Goal: Information Seeking & Learning: Learn about a topic

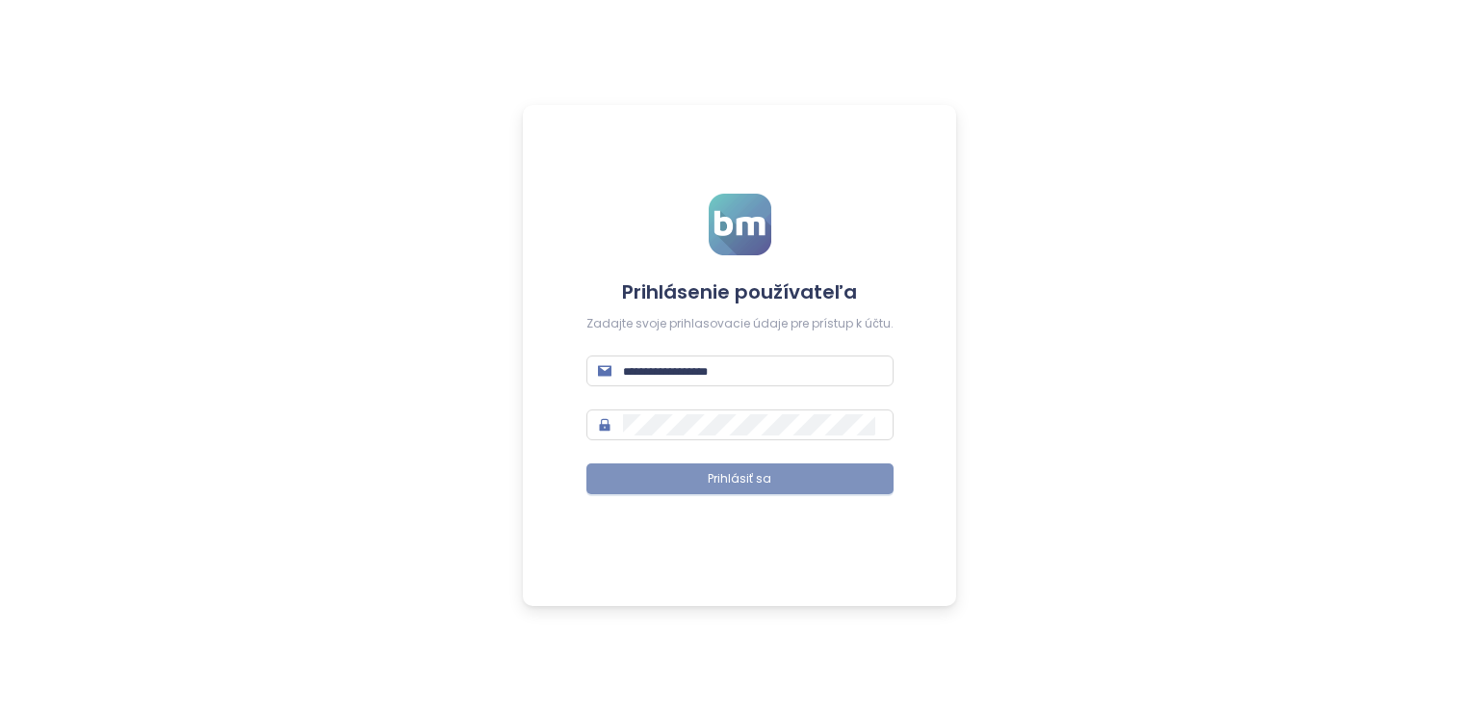
type input "**********"
click at [673, 475] on button "Prihlásiť sa" at bounding box center [739, 478] width 307 height 31
type input "**********"
click at [841, 482] on button "Prihlásiť sa" at bounding box center [739, 478] width 307 height 31
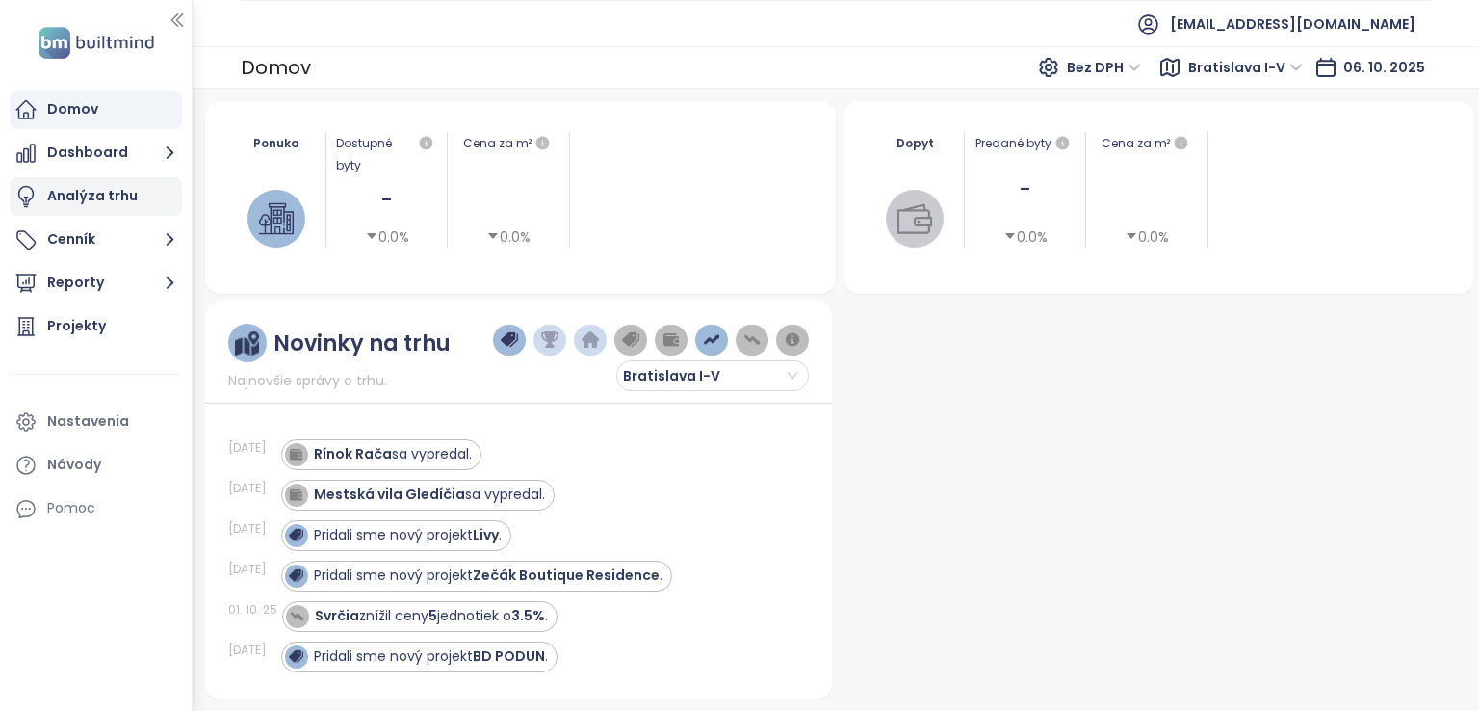
click at [154, 202] on div "Analýza trhu" at bounding box center [96, 196] width 172 height 39
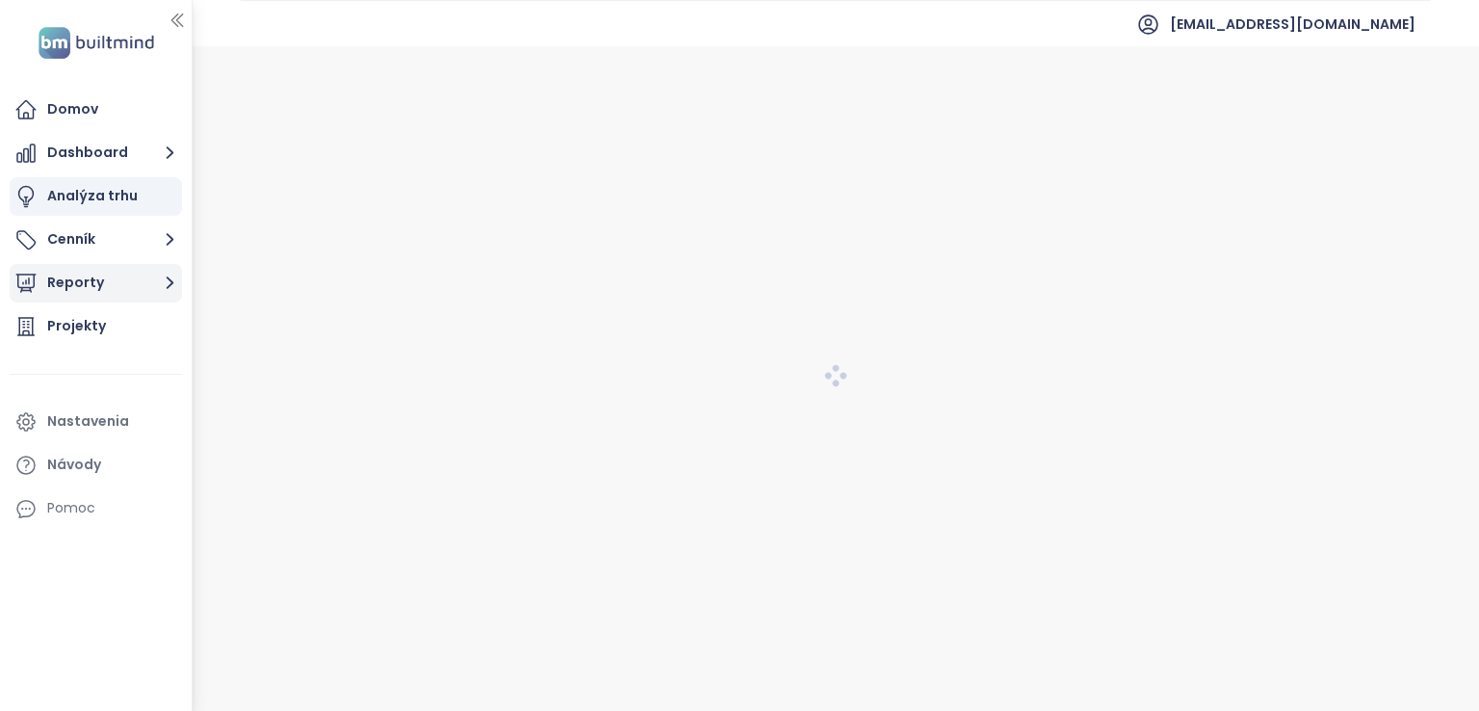
click at [158, 282] on icon "button" at bounding box center [170, 283] width 24 height 24
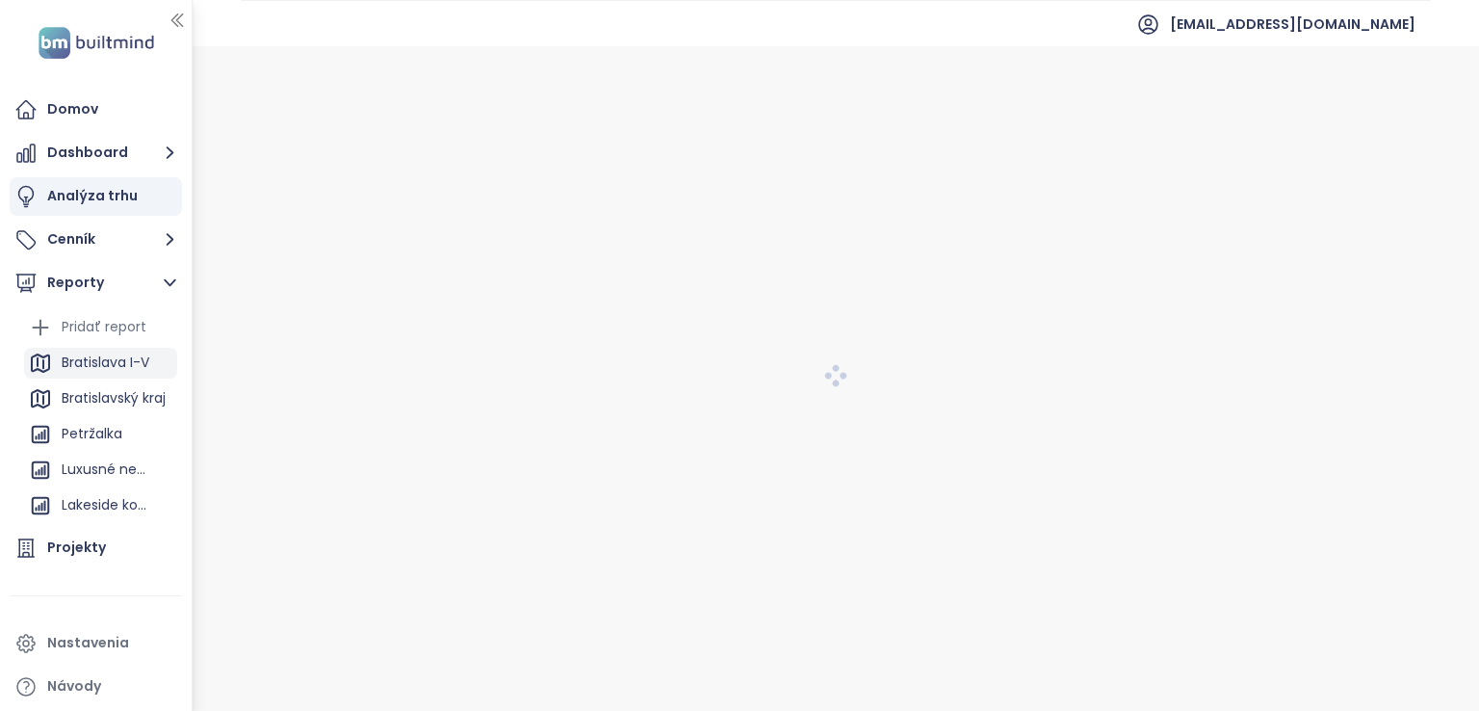
click at [123, 357] on div "Bratislava I-V" at bounding box center [106, 363] width 88 height 24
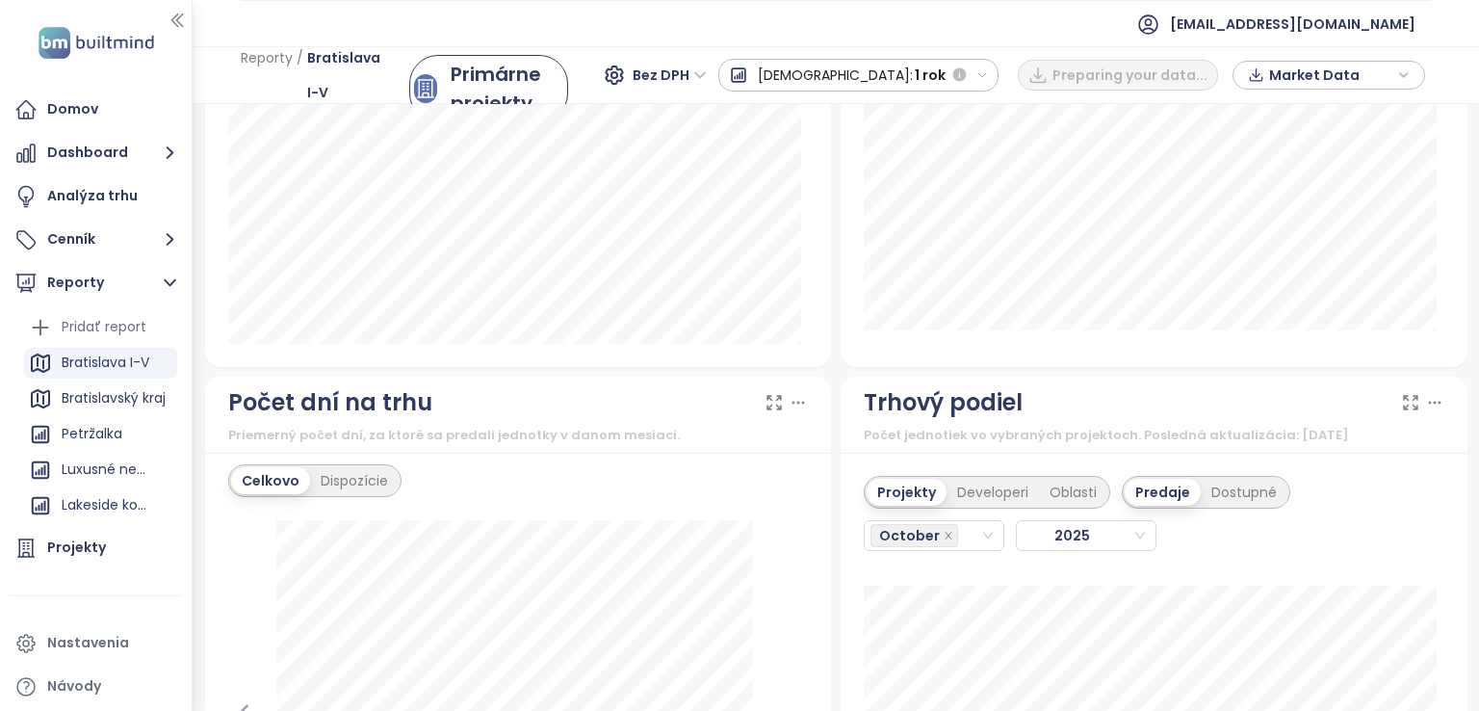
scroll to position [2157, 0]
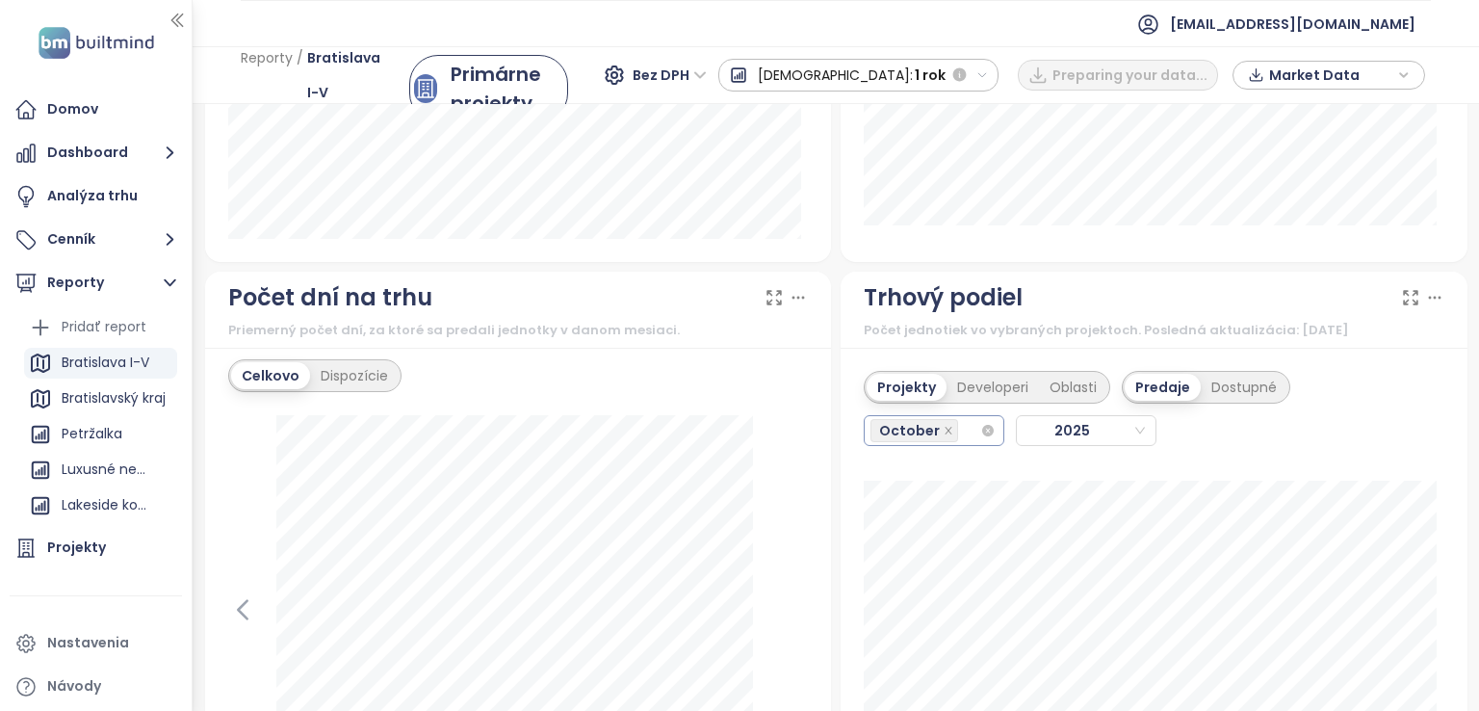
click at [962, 424] on input "search" at bounding box center [964, 430] width 4 height 23
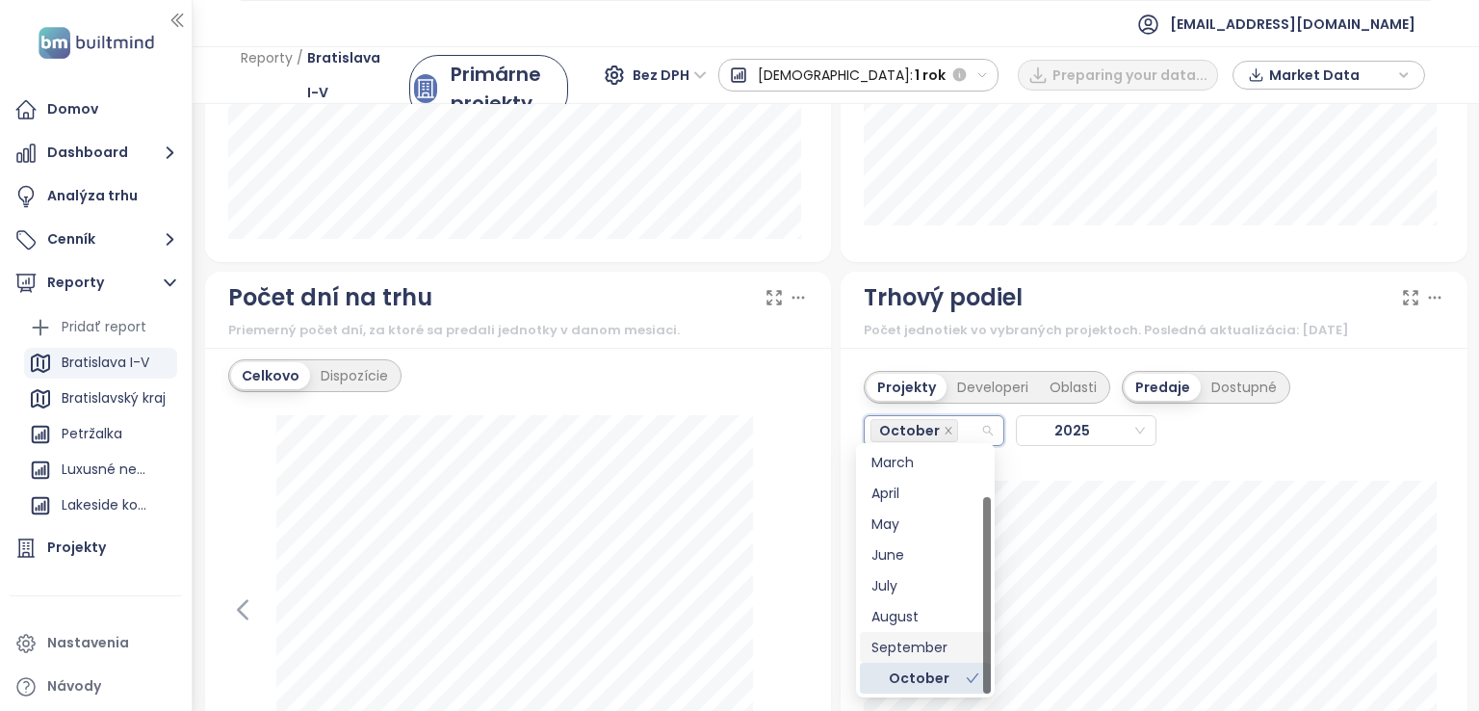
click at [932, 638] on div "September" at bounding box center [925, 647] width 108 height 21
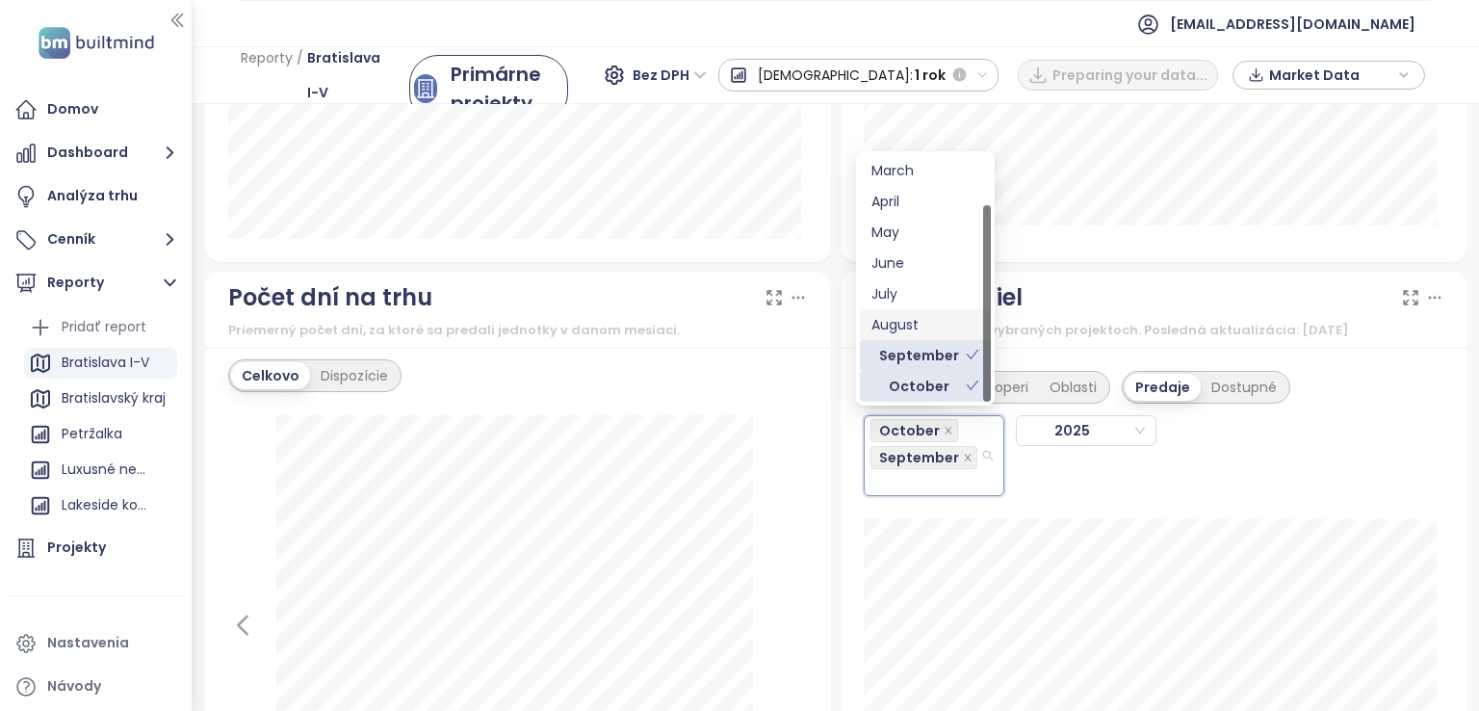
click at [908, 325] on div "August" at bounding box center [925, 324] width 108 height 21
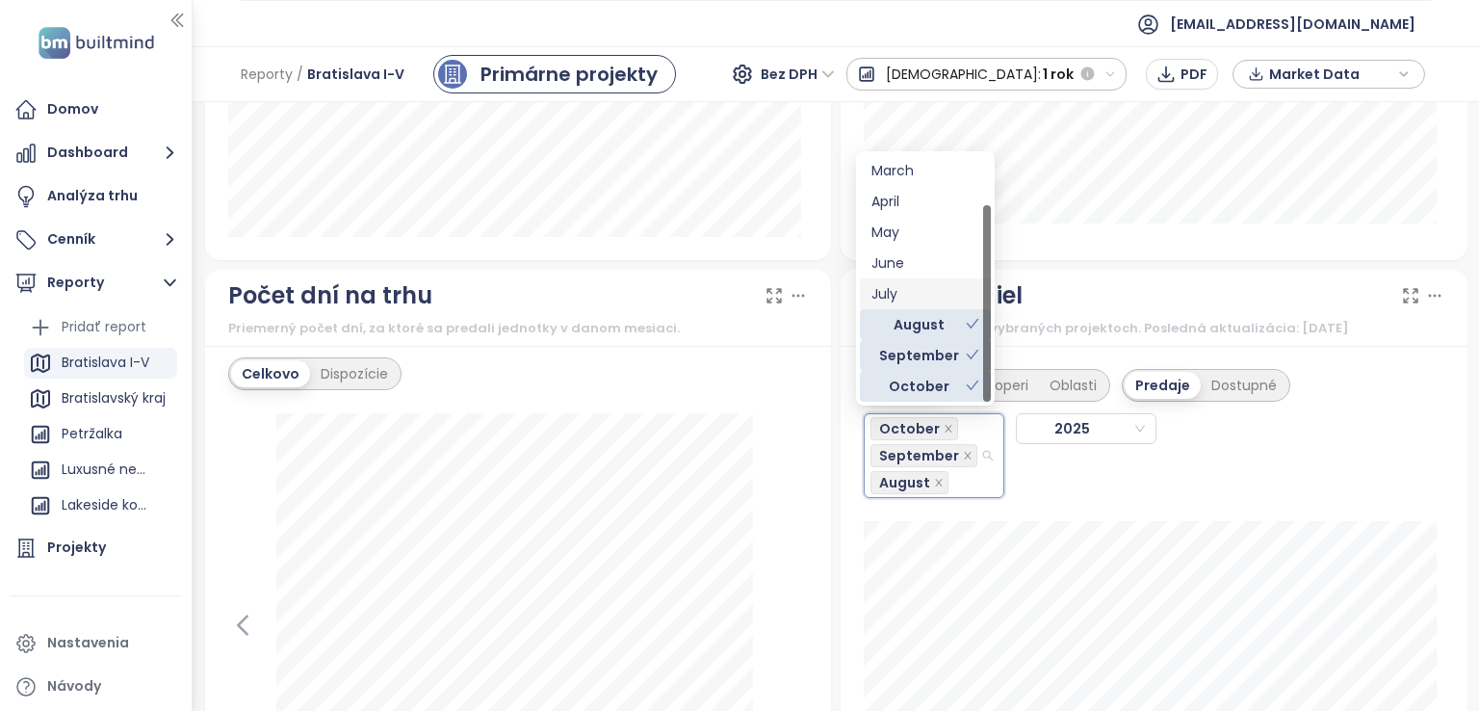
click at [896, 299] on div "July" at bounding box center [925, 293] width 108 height 21
click at [902, 383] on div "October" at bounding box center [918, 386] width 94 height 21
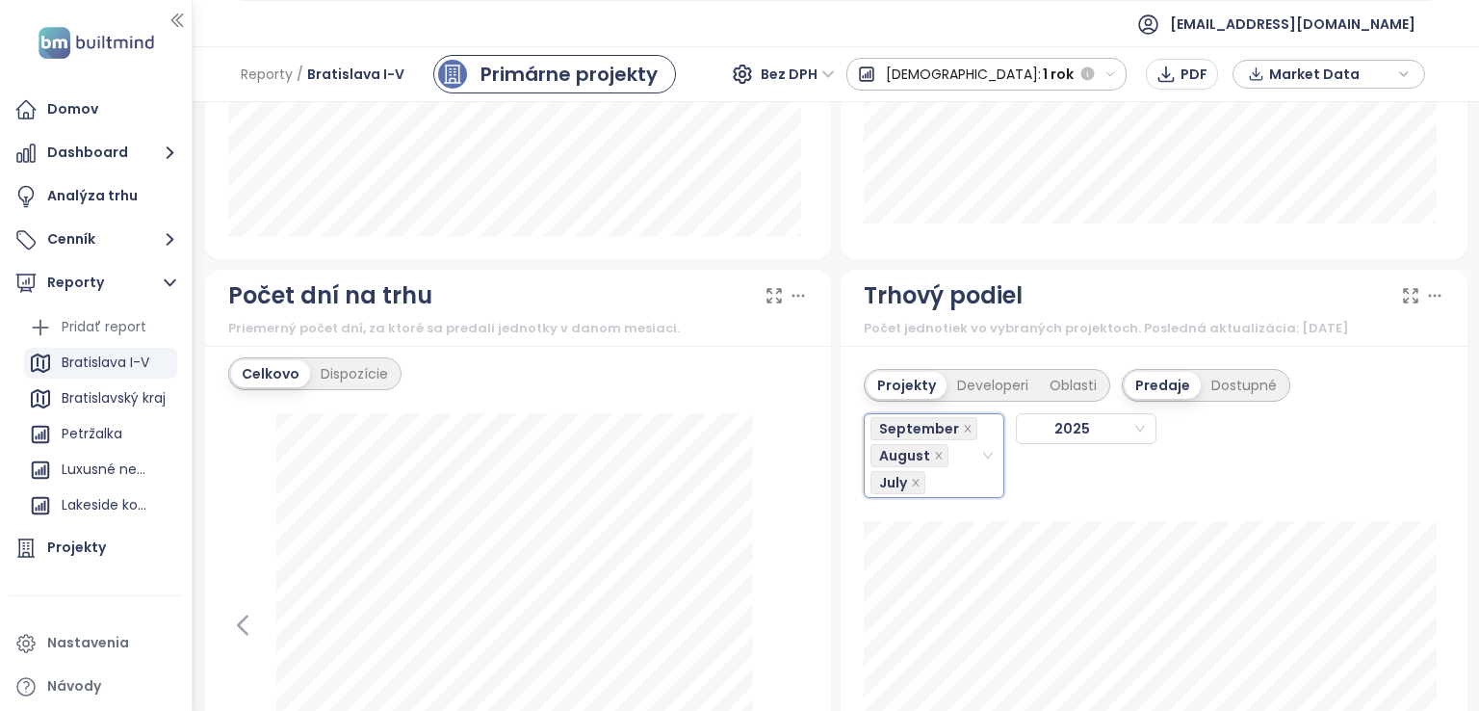
click at [1030, 453] on div "September, August, July September August [DATE]" at bounding box center [1077, 450] width 427 height 96
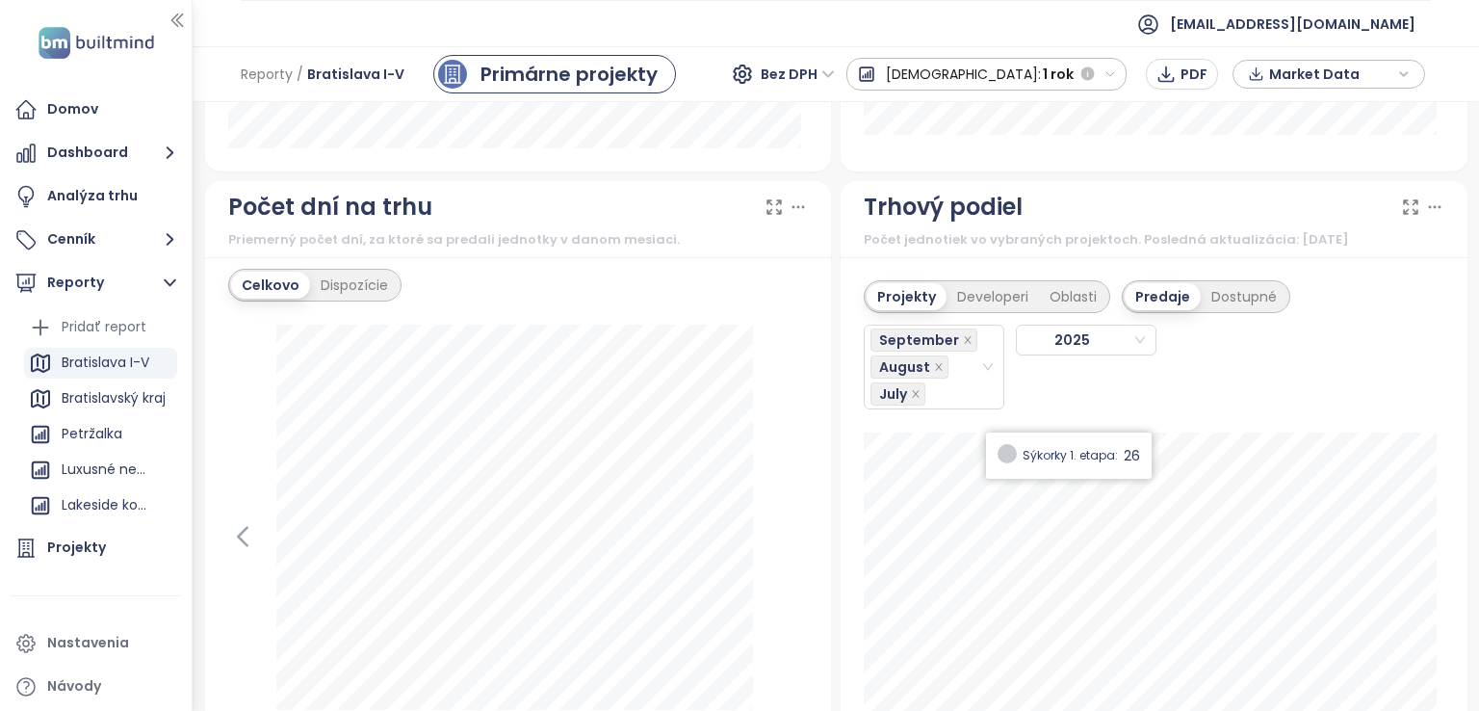
scroll to position [2350, 0]
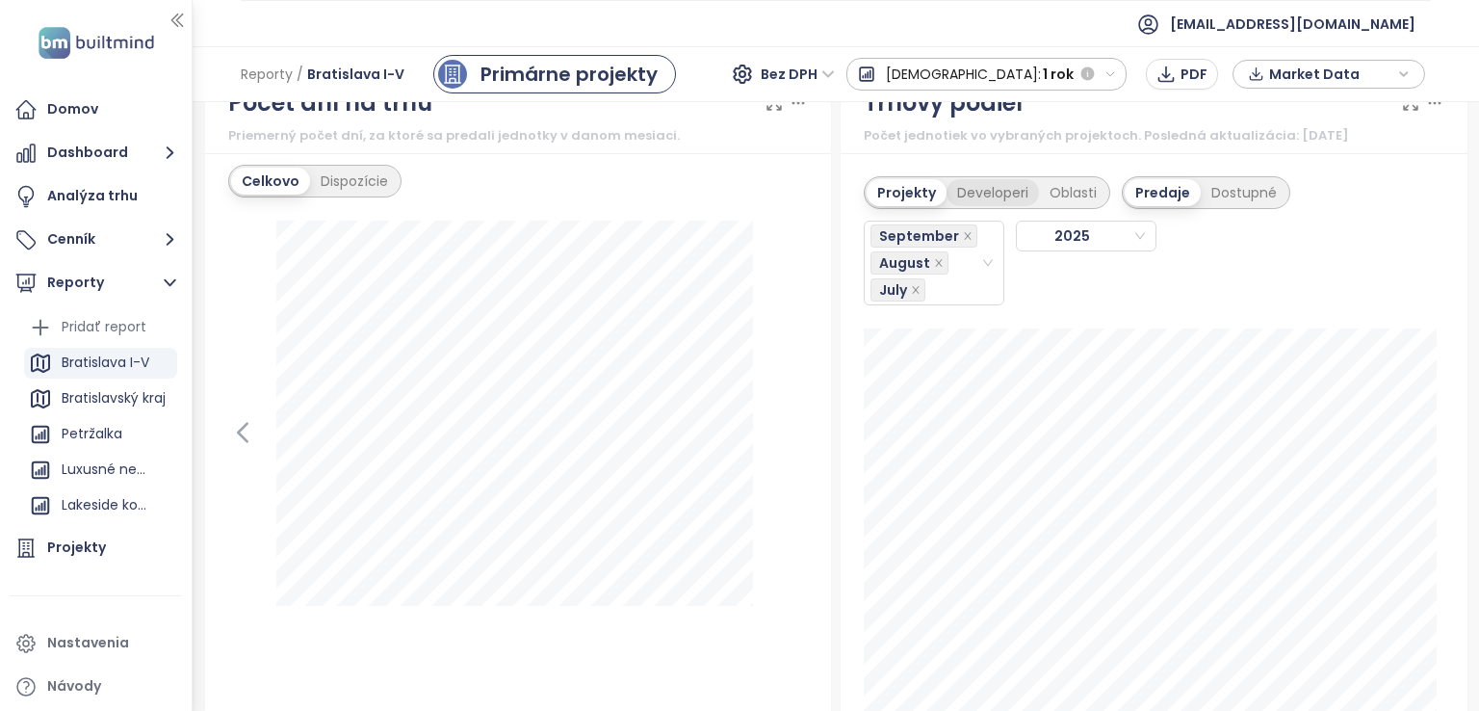
click at [967, 194] on div "Developeri" at bounding box center [993, 192] width 92 height 27
click at [968, 269] on div "September August July" at bounding box center [926, 262] width 110 height 81
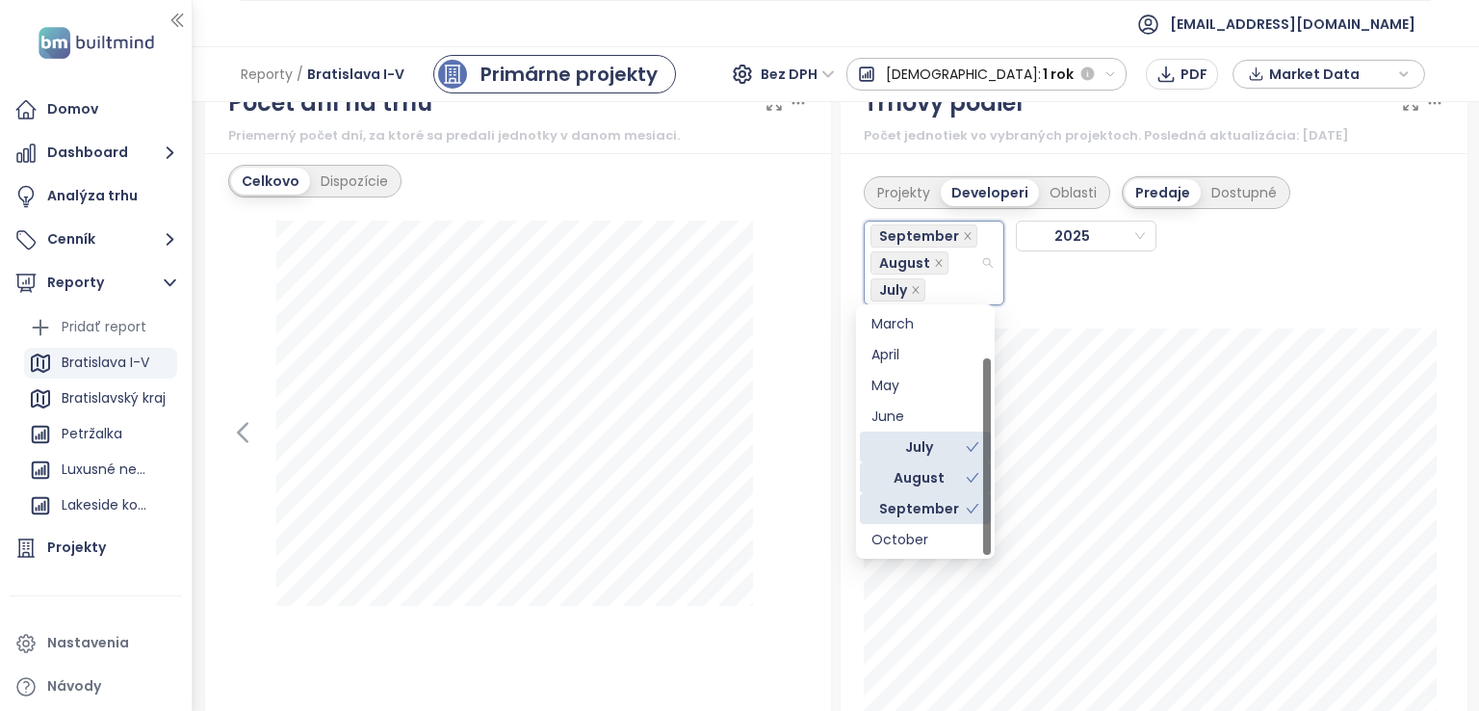
click at [954, 446] on div "July" at bounding box center [918, 446] width 94 height 21
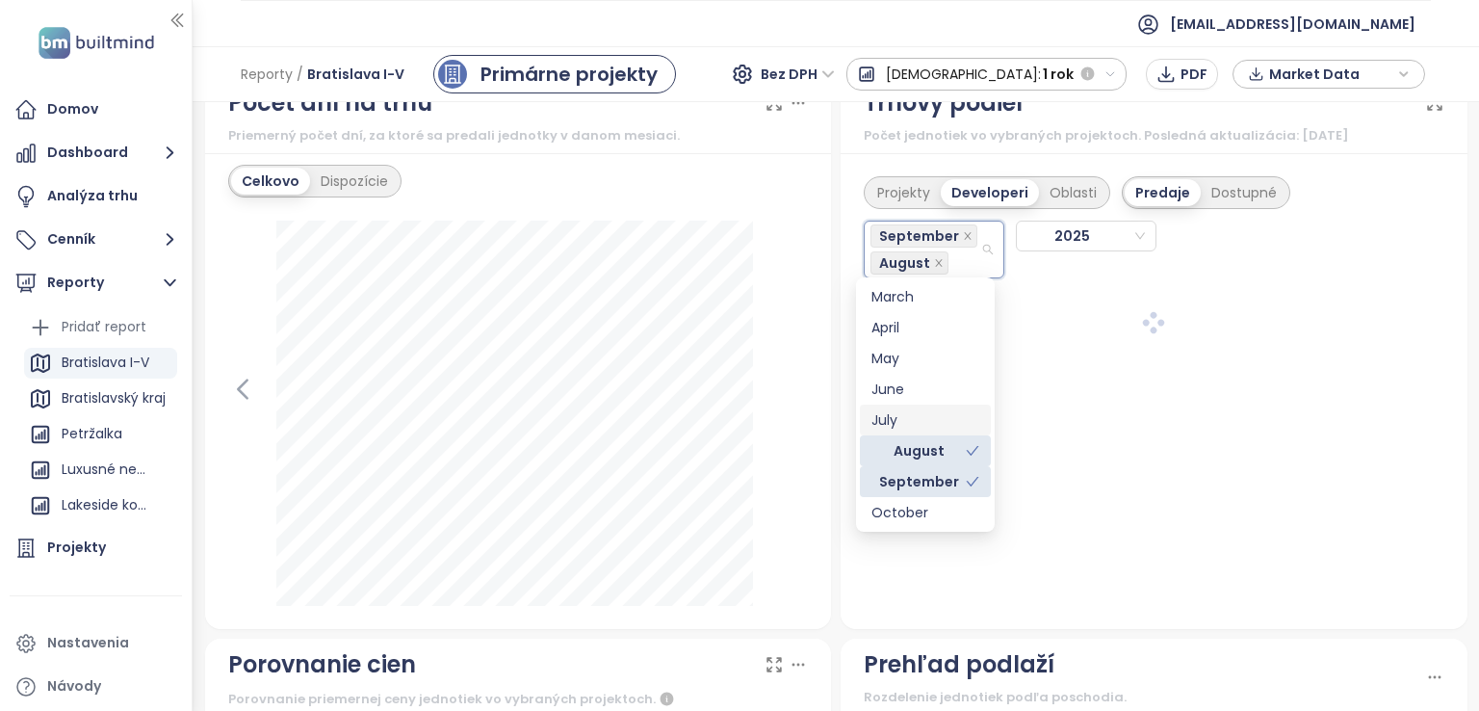
click at [954, 446] on div "August" at bounding box center [918, 450] width 94 height 21
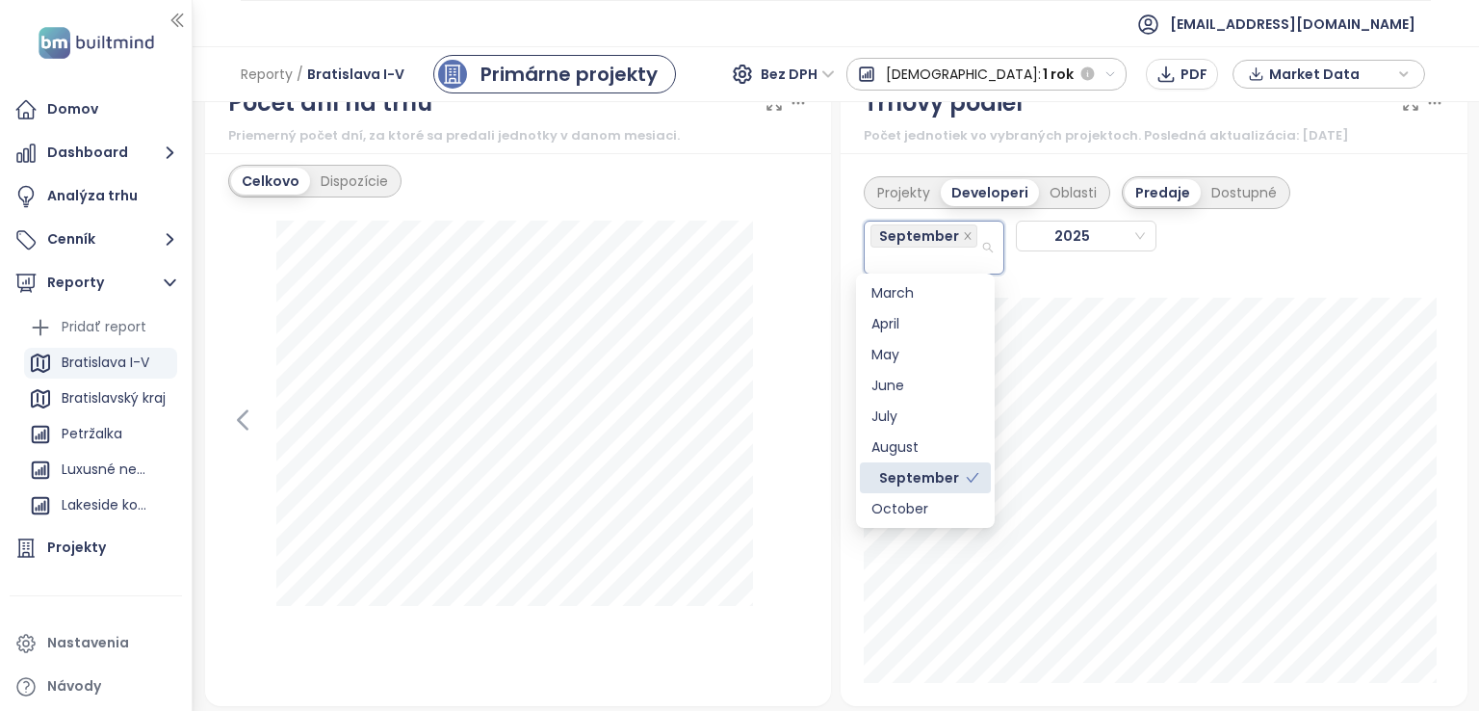
click at [953, 471] on div "September" at bounding box center [918, 477] width 94 height 21
click at [924, 299] on div "January" at bounding box center [925, 292] width 108 height 21
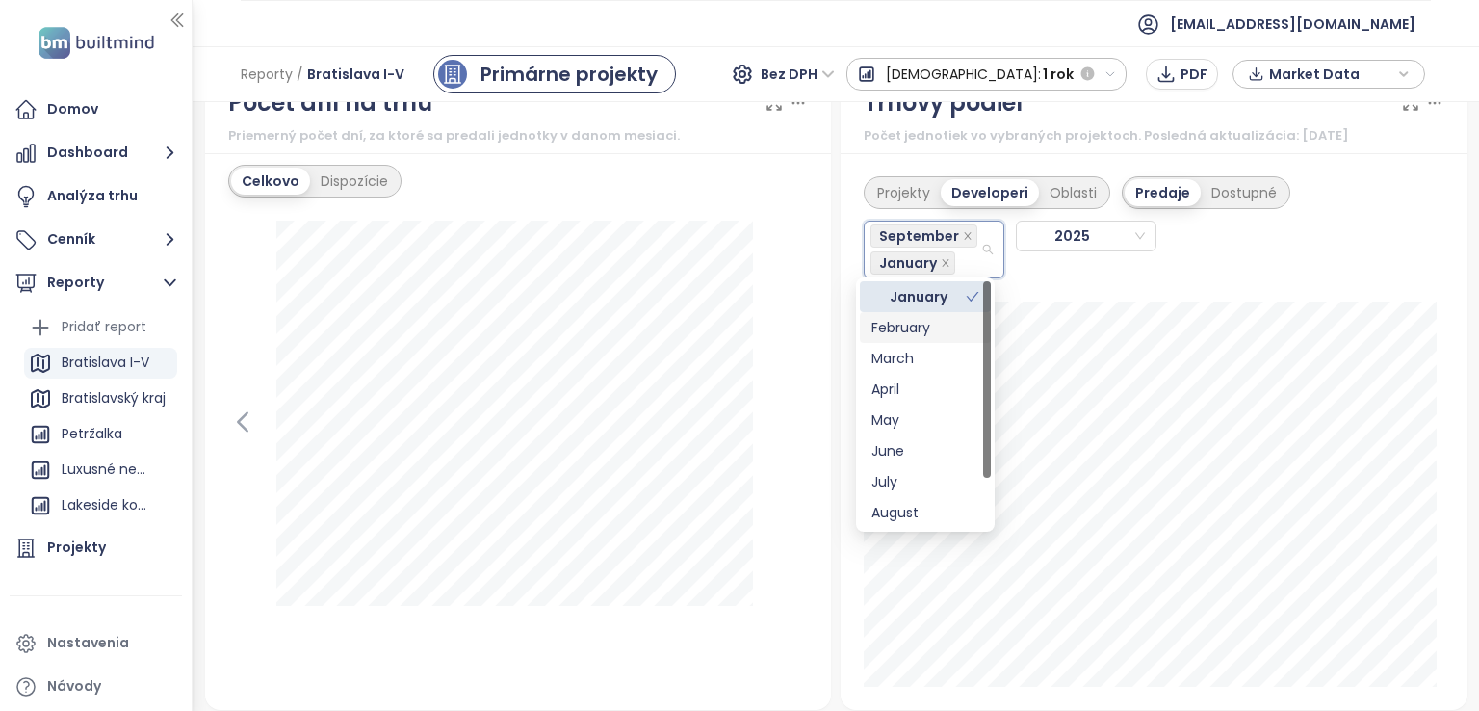
click at [921, 325] on div "February" at bounding box center [925, 327] width 108 height 21
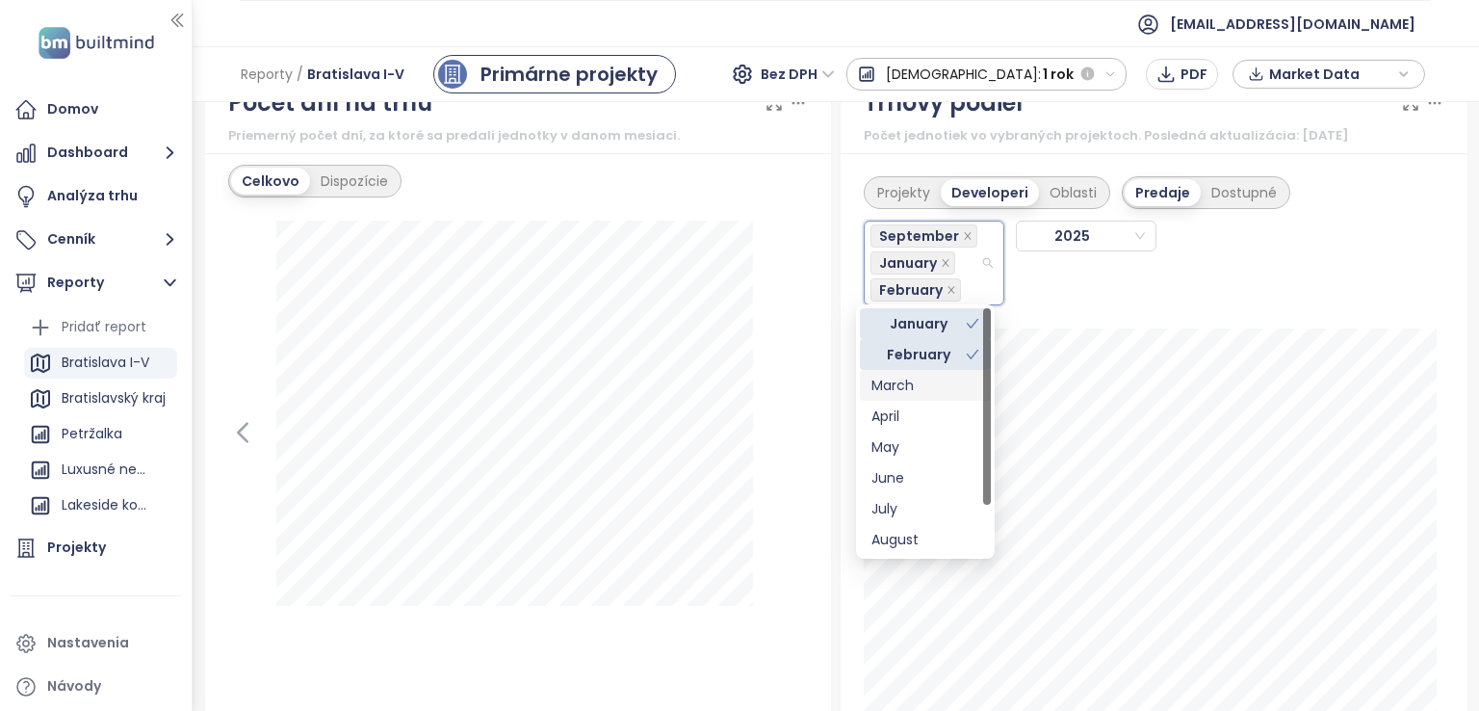
click at [909, 375] on div "March" at bounding box center [925, 385] width 108 height 21
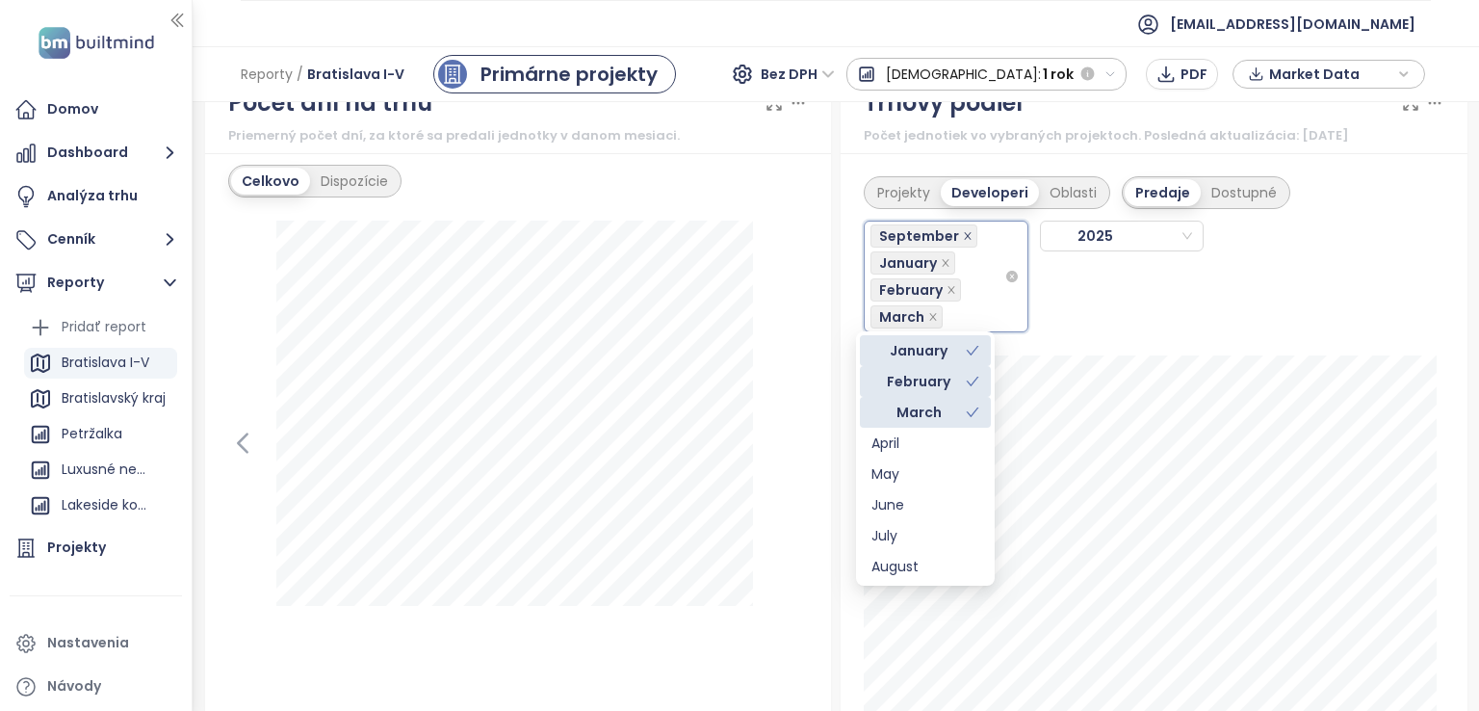
click at [964, 234] on icon "close" at bounding box center [967, 235] width 7 height 7
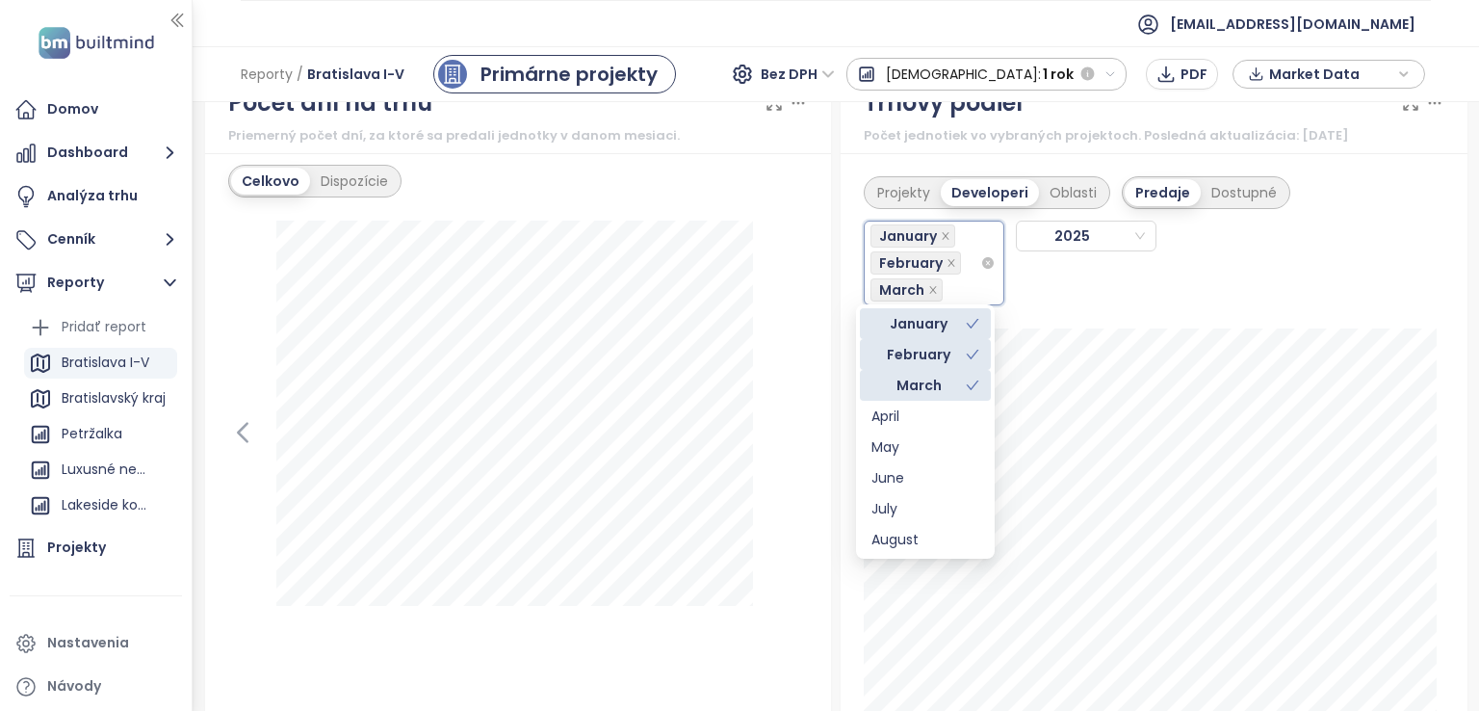
click at [1026, 274] on div "January February [DATE]" at bounding box center [1077, 257] width 427 height 96
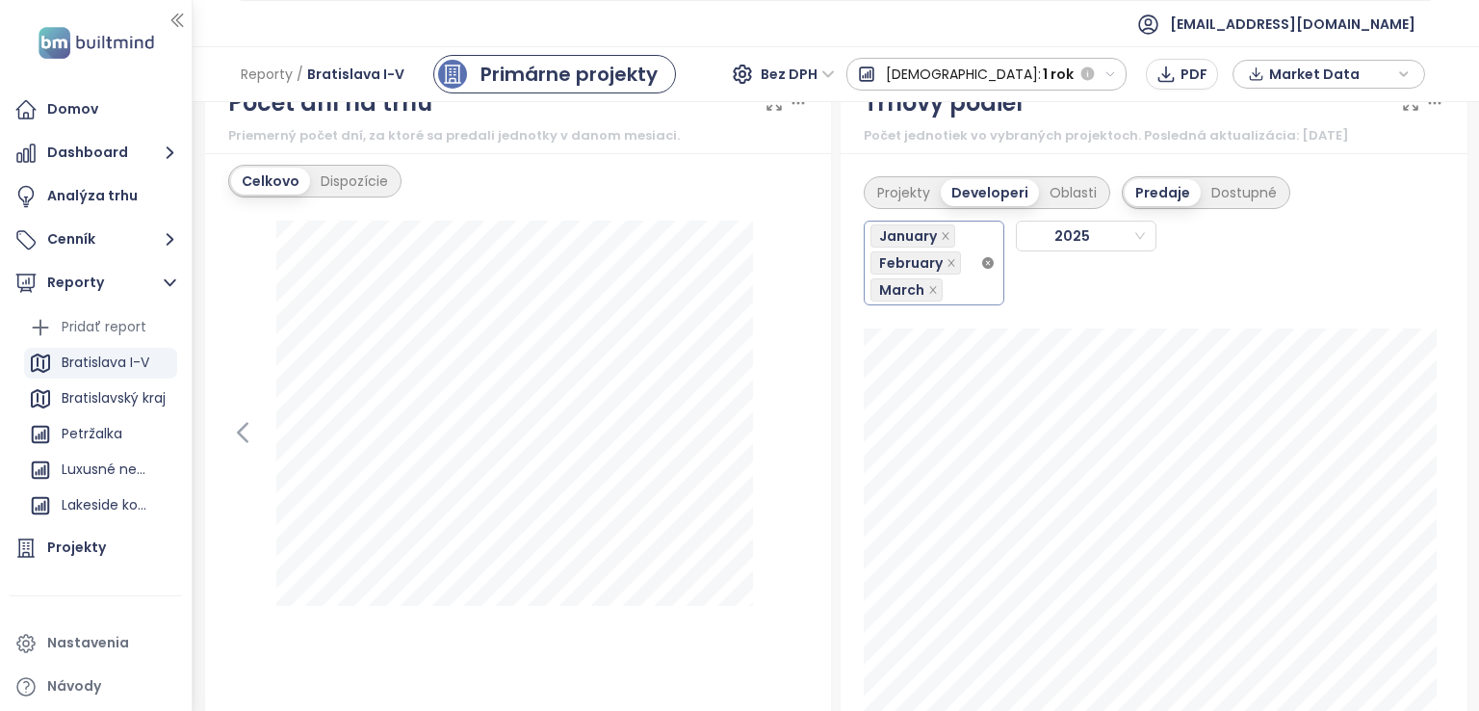
click at [976, 259] on div "Projekty Developeri Oblasti Predaje Dostupné January February [DATE] JTRE: 39" at bounding box center [1154, 445] width 627 height 584
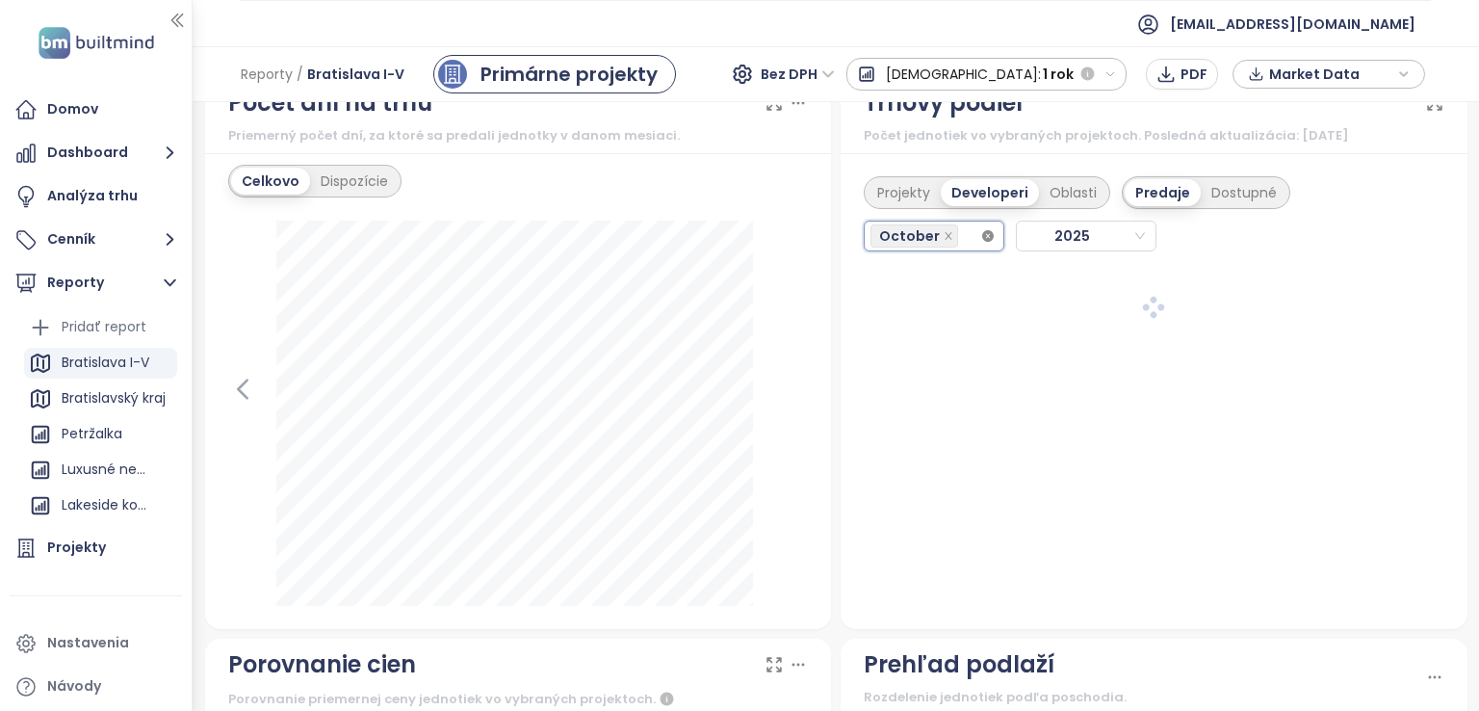
click at [982, 234] on icon "close-circle" at bounding box center [988, 236] width 12 height 12
click at [962, 228] on input "search" at bounding box center [964, 235] width 4 height 23
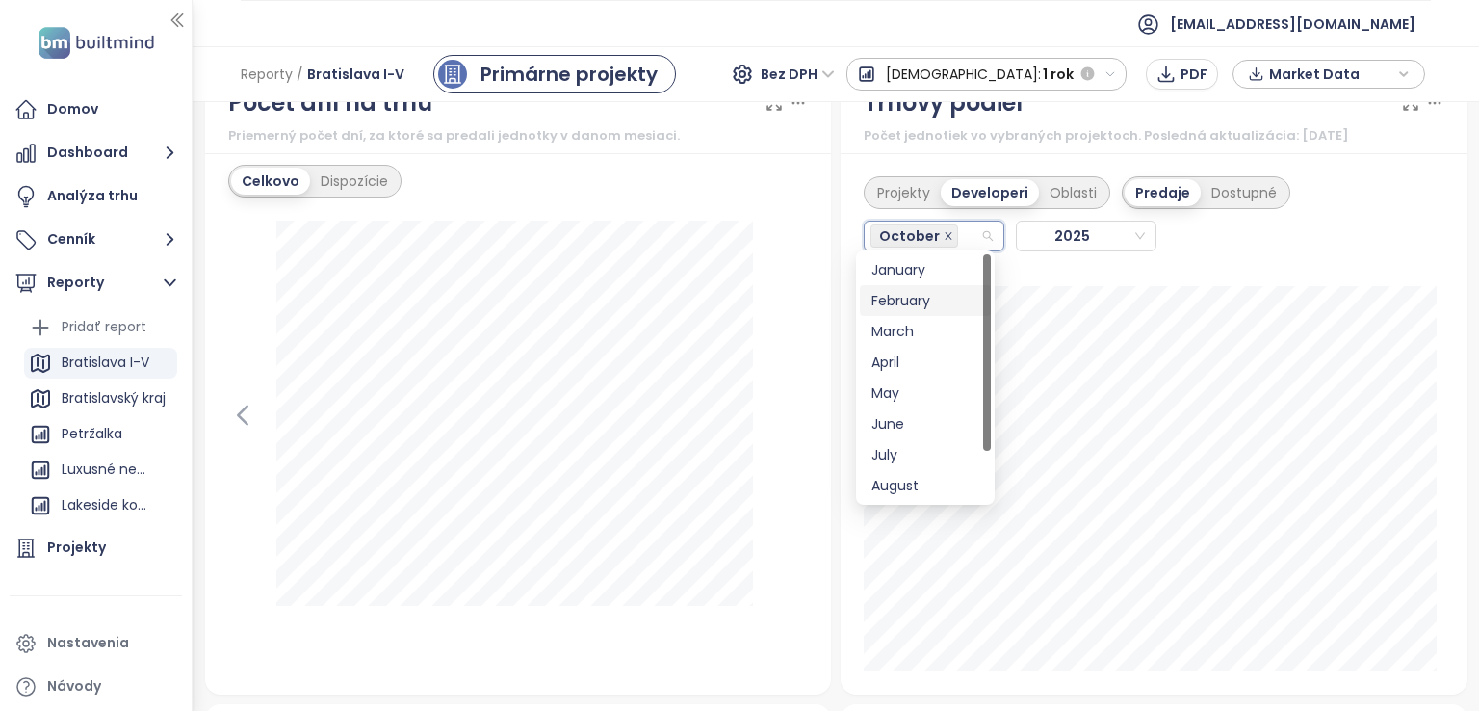
click at [944, 231] on icon "close" at bounding box center [949, 236] width 10 height 10
click at [908, 356] on div "April" at bounding box center [925, 361] width 108 height 21
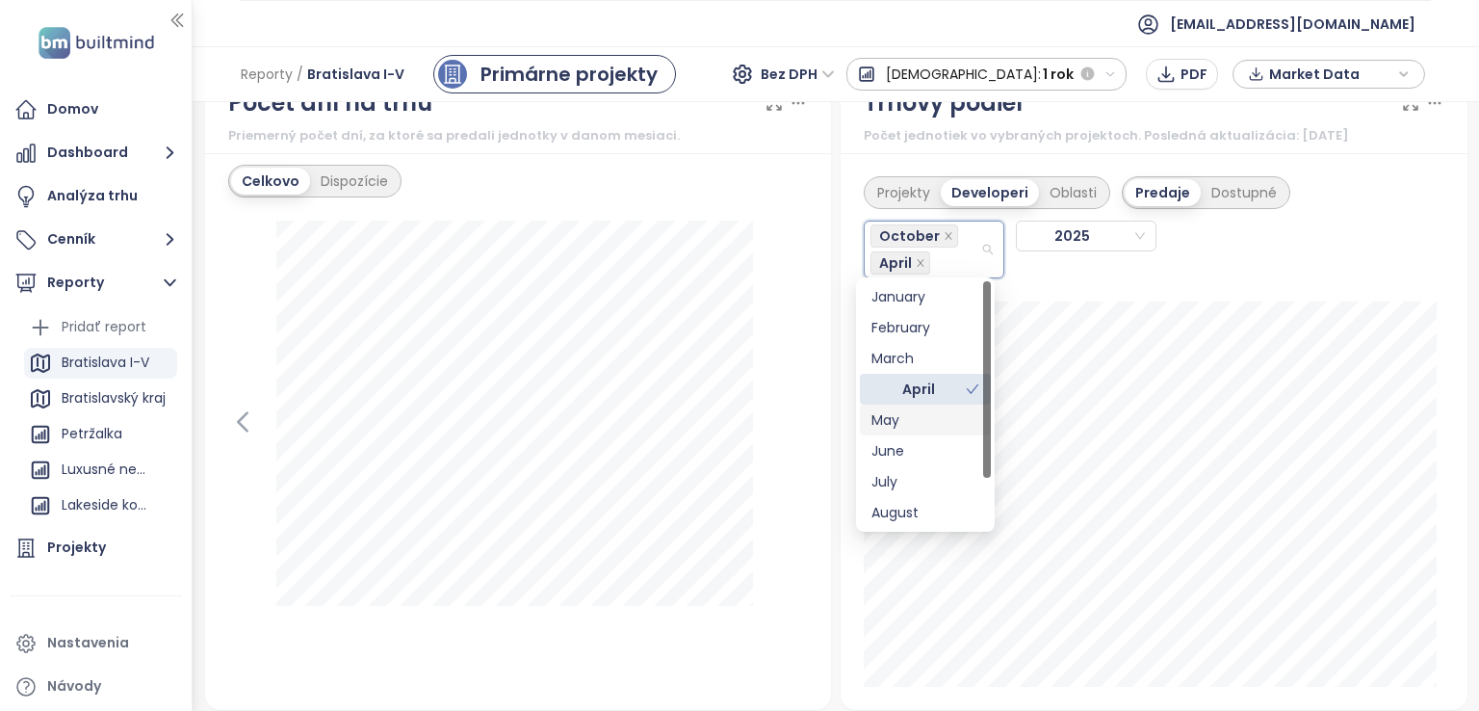
click at [888, 423] on div "May" at bounding box center [925, 419] width 108 height 21
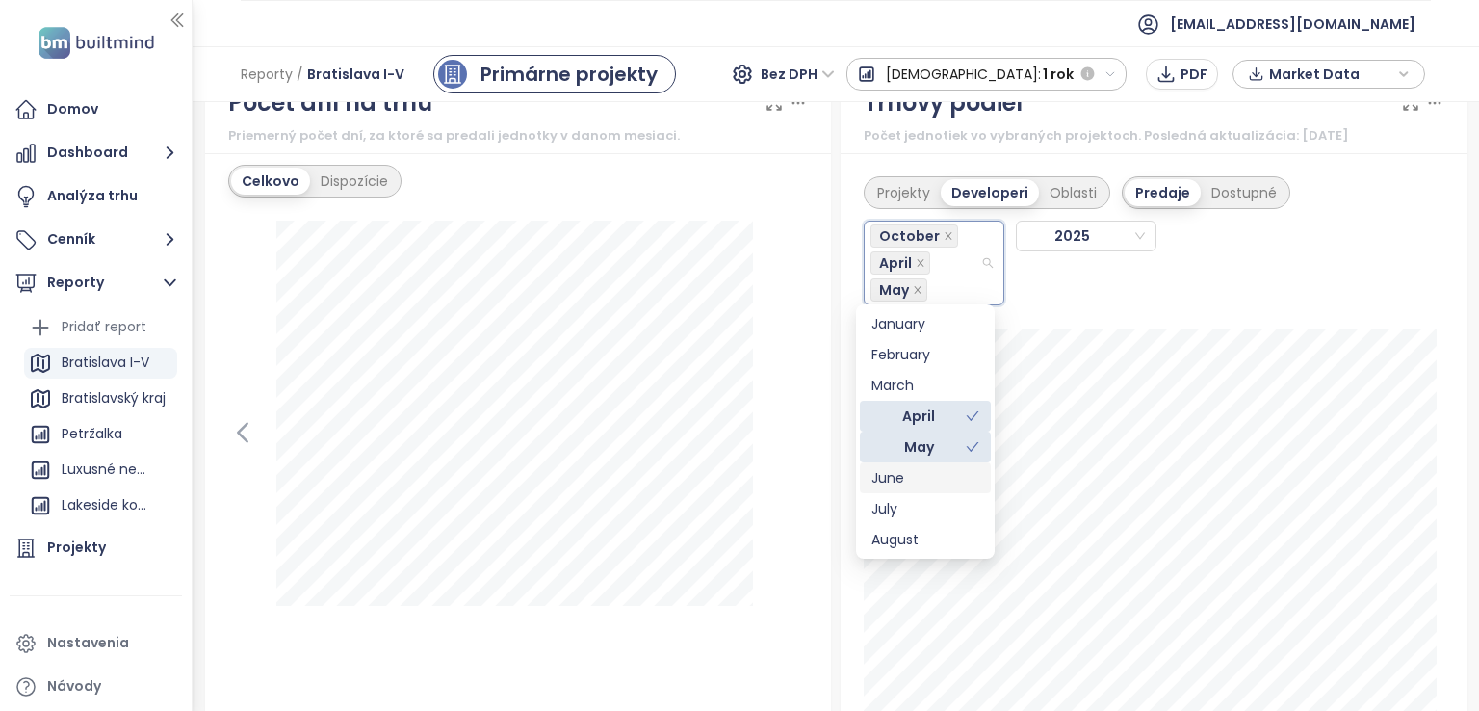
click at [885, 478] on div "June" at bounding box center [925, 477] width 108 height 21
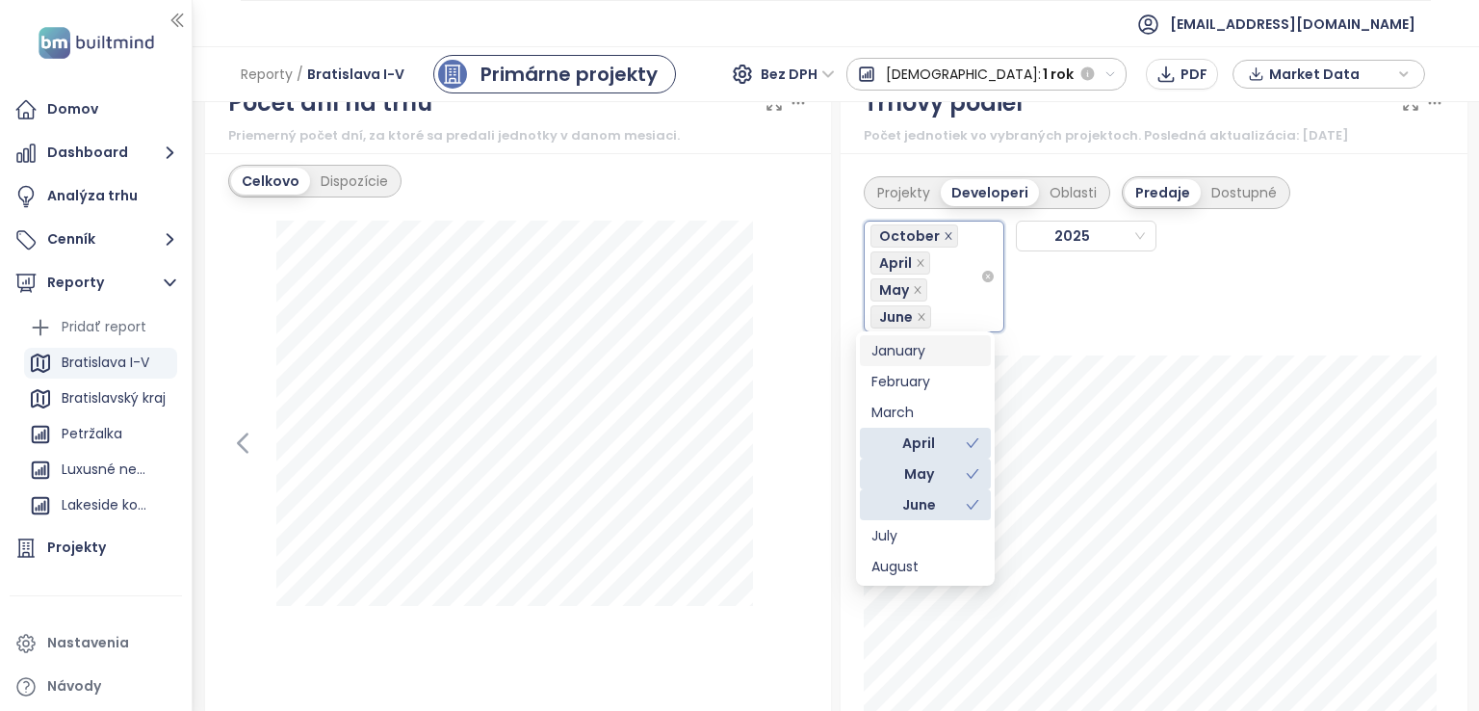
click at [944, 234] on icon "close" at bounding box center [949, 236] width 10 height 10
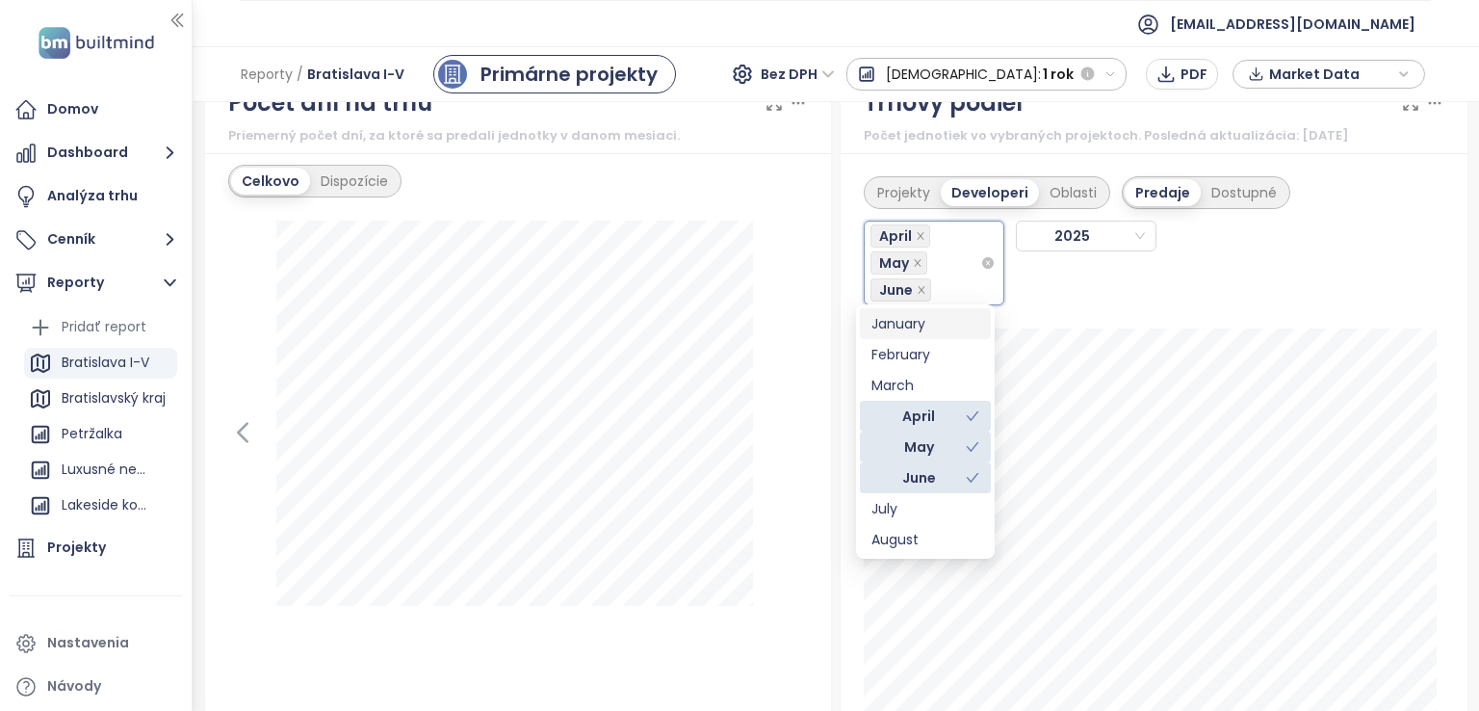
click at [1002, 229] on div "April May [DATE]" at bounding box center [1077, 257] width 427 height 96
